Goal: Task Accomplishment & Management: Manage account settings

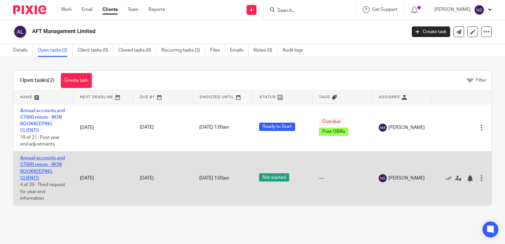
click at [41, 171] on link "Annual accounts and CT600 return - NON BOOKKEEPING CLIENTS" at bounding box center [42, 168] width 45 height 25
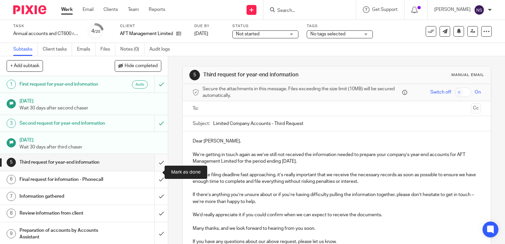
click at [153, 170] on input "submit" at bounding box center [84, 162] width 168 height 17
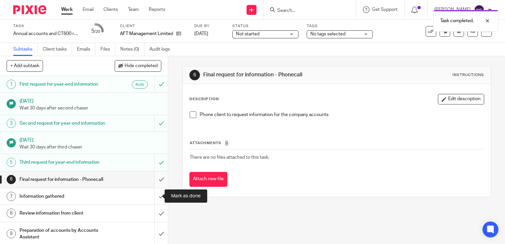
click at [153, 188] on input "submit" at bounding box center [84, 179] width 168 height 17
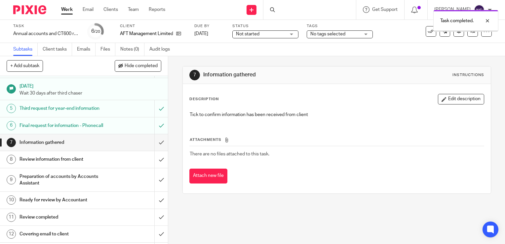
scroll to position [66, 0]
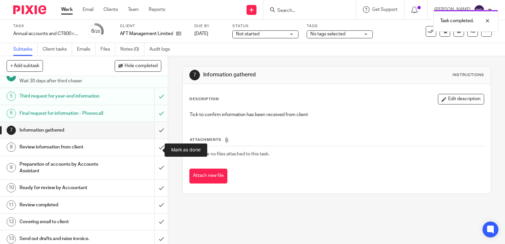
click at [157, 138] on input "submit" at bounding box center [84, 130] width 168 height 17
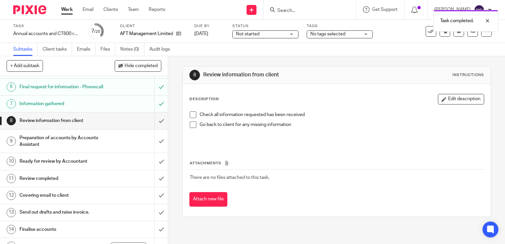
scroll to position [99, 0]
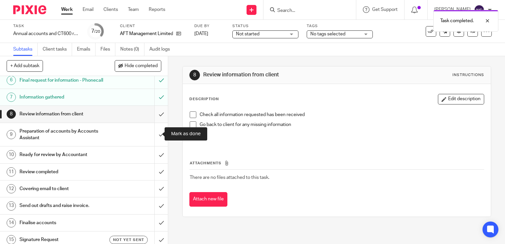
click at [153, 122] on input "submit" at bounding box center [84, 114] width 168 height 17
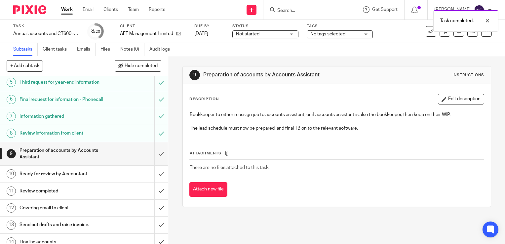
scroll to position [99, 0]
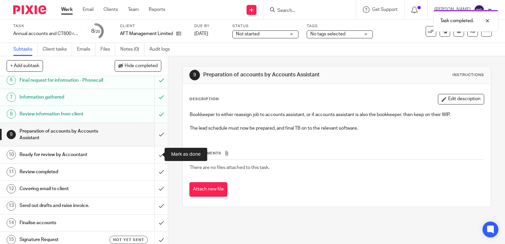
click at [155, 146] on input "submit" at bounding box center [84, 134] width 168 height 23
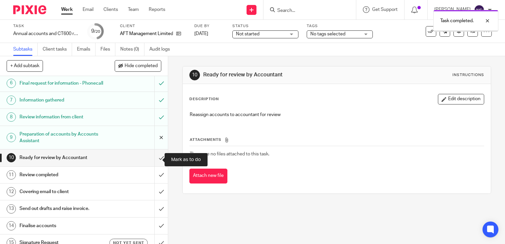
scroll to position [99, 0]
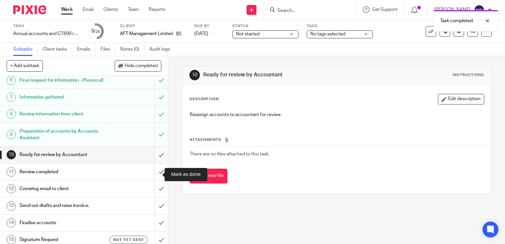
click at [155, 163] on input "submit" at bounding box center [84, 154] width 168 height 17
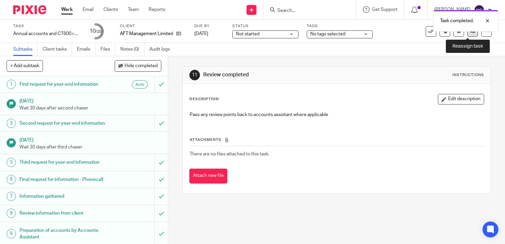
click at [470, 33] on icon at bounding box center [472, 31] width 5 height 5
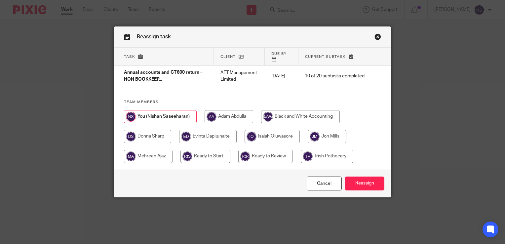
click at [255, 158] on input "radio" at bounding box center [265, 156] width 55 height 13
radio input "true"
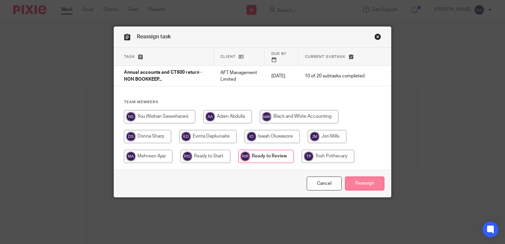
click at [365, 181] on input "Reassign" at bounding box center [364, 183] width 39 height 14
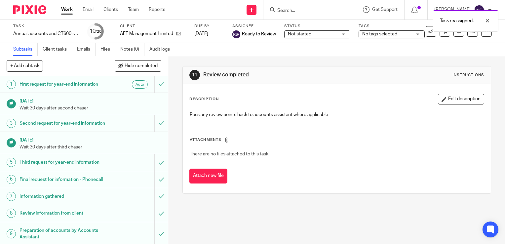
click at [24, 11] on img at bounding box center [29, 9] width 33 height 9
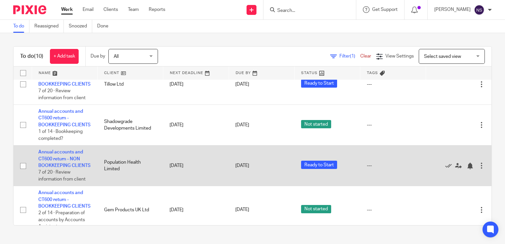
scroll to position [245, 0]
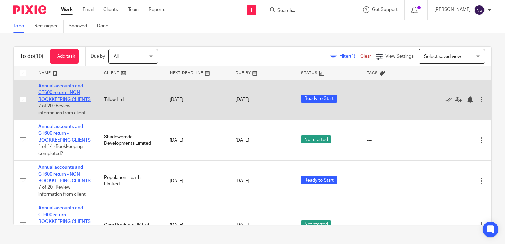
click at [52, 102] on link "Annual accounts and CT600 return - NON BOOKKEEPING CLIENTS" at bounding box center [64, 93] width 52 height 18
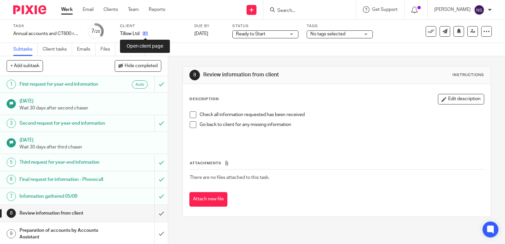
click at [144, 32] on icon at bounding box center [145, 33] width 5 height 5
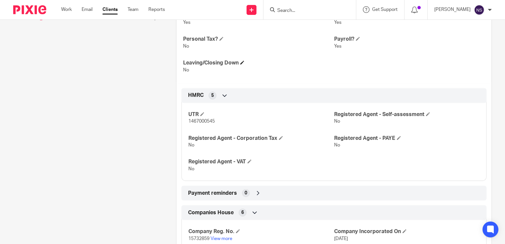
scroll to position [330, 0]
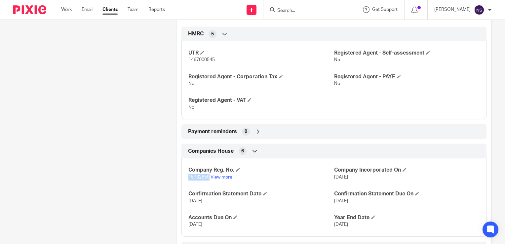
drag, startPoint x: 186, startPoint y: 179, endPoint x: 208, endPoint y: 178, distance: 21.2
click at [208, 178] on p "15732859 View more" at bounding box center [260, 177] width 145 height 7
copy span "15732859"
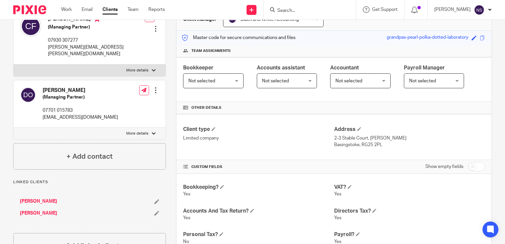
scroll to position [0, 0]
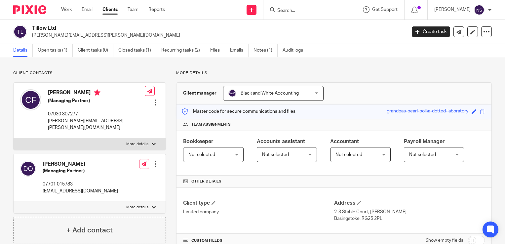
drag, startPoint x: 32, startPoint y: 27, endPoint x: 57, endPoint y: 29, distance: 25.5
click at [57, 29] on h2 "Tillow Ltd" at bounding box center [180, 28] width 296 height 7
copy h2 "Tillow Ltd"
drag, startPoint x: 48, startPoint y: 94, endPoint x: 78, endPoint y: 88, distance: 30.6
click at [78, 88] on div "[PERSON_NAME] (Managing Partner) 07930 307277 [PERSON_NAME][EMAIL_ADDRESS][PERS…" at bounding box center [82, 110] width 125 height 48
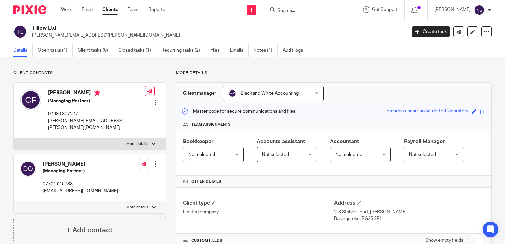
copy h4 "[PERSON_NAME]"
drag, startPoint x: 44, startPoint y: 156, endPoint x: 77, endPoint y: 154, distance: 33.1
click at [77, 161] on h4 "[PERSON_NAME]" at bounding box center [80, 164] width 75 height 7
copy h4 "[PERSON_NAME]"
